Goal: Task Accomplishment & Management: Complete application form

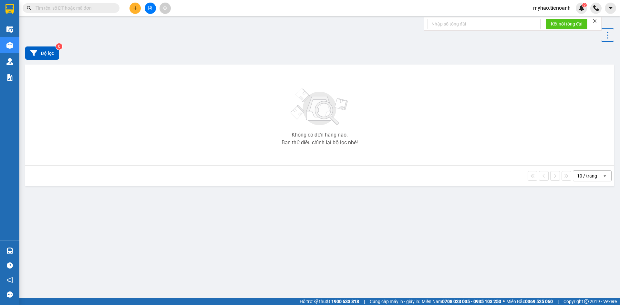
click at [72, 10] on input "text" at bounding box center [74, 8] width 76 height 7
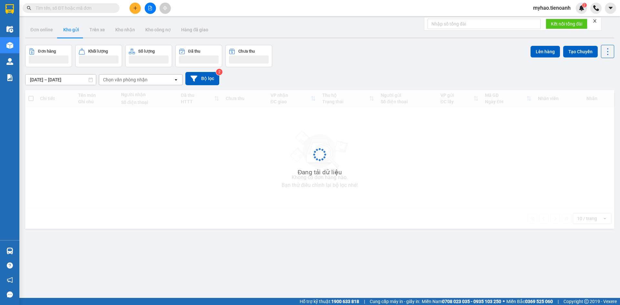
paste input "0896904904"
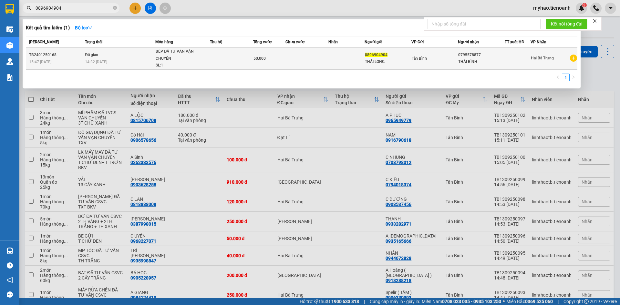
type input "0896904904"
click at [373, 62] on div "THÁI LONG" at bounding box center [388, 61] width 46 height 7
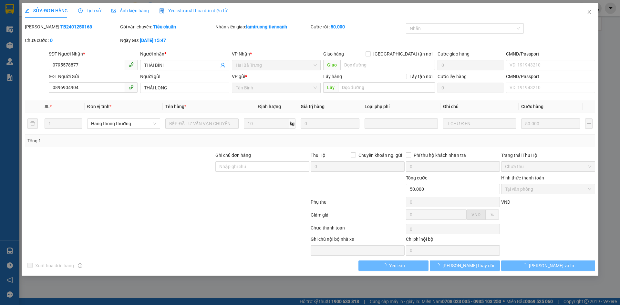
type input "0795578877"
type input "THÁI BÌNH"
type input "0896904904"
type input "THÁI LONG"
type input "50.000"
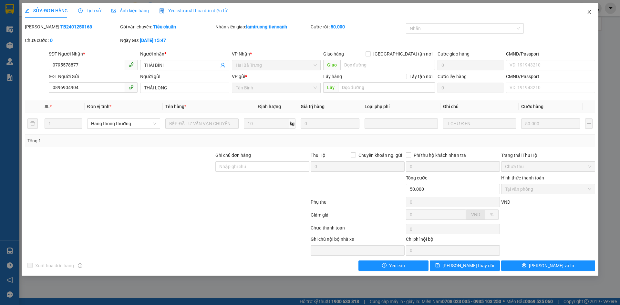
click at [589, 12] on icon "close" at bounding box center [589, 12] width 4 height 4
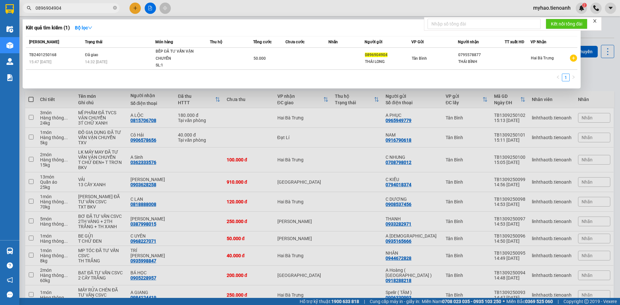
click at [88, 7] on input "0896904904" at bounding box center [74, 8] width 76 height 7
click at [114, 7] on icon "close-circle" at bounding box center [115, 8] width 4 height 4
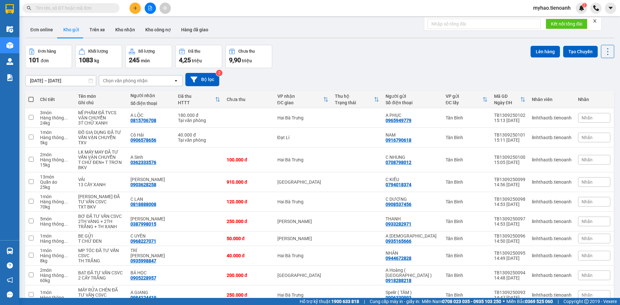
click at [72, 5] on input "text" at bounding box center [74, 8] width 76 height 7
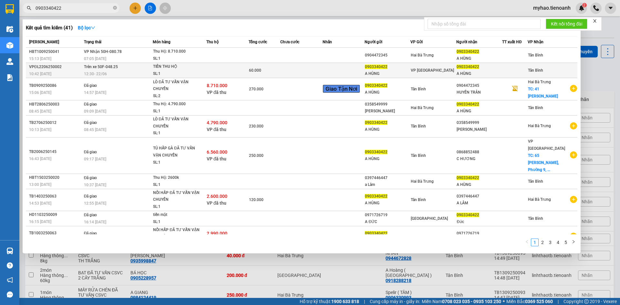
type input "0903340422"
click at [266, 69] on div "60.000" at bounding box center [264, 70] width 31 height 7
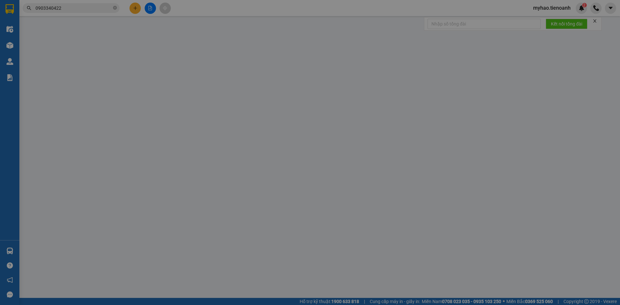
type input "0903340422"
type input "A HÙNG"
type input "0903340422"
type input "A HÙNG"
type input "60.000"
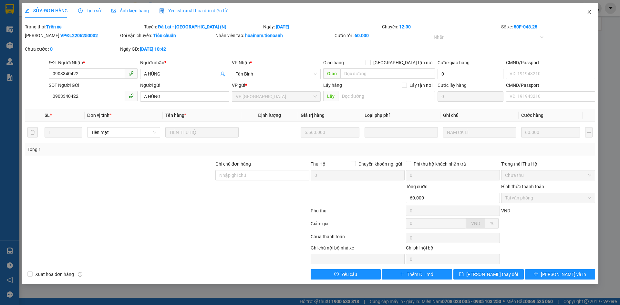
click at [590, 12] on icon "close" at bounding box center [589, 11] width 5 height 5
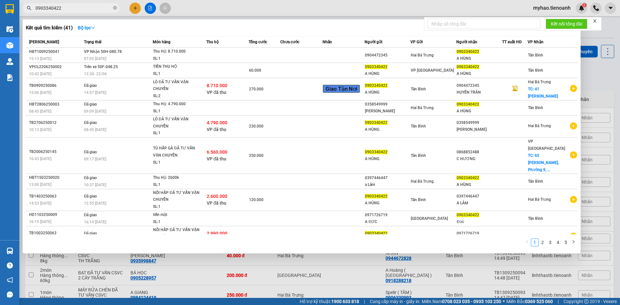
click at [89, 9] on input "0903340422" at bounding box center [74, 8] width 76 height 7
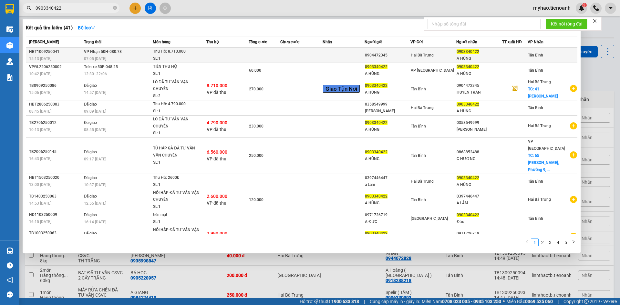
click at [203, 57] on span "Thu Hộ: 8.710.000 SL: 1" at bounding box center [179, 55] width 53 height 14
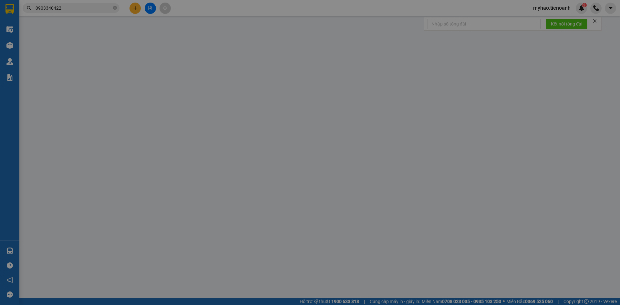
type input "0903340422"
type input "A HÙNG"
type input "0904472345"
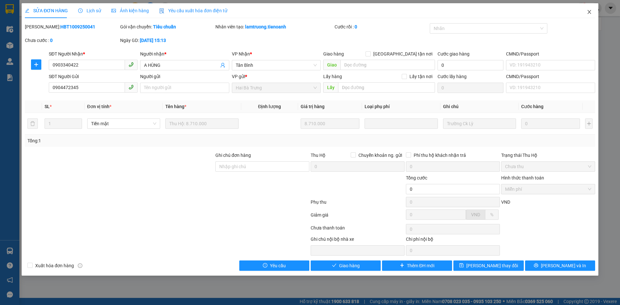
click at [589, 14] on icon "close" at bounding box center [589, 11] width 5 height 5
